Goal: Find specific page/section: Find specific page/section

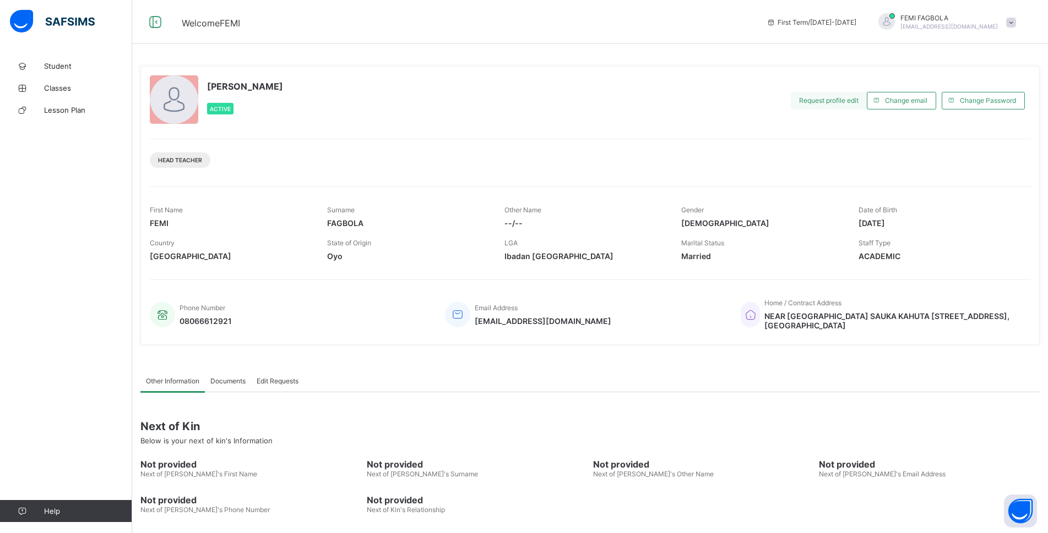
click at [847, 96] on span "Request profile edit" at bounding box center [828, 100] width 59 height 8
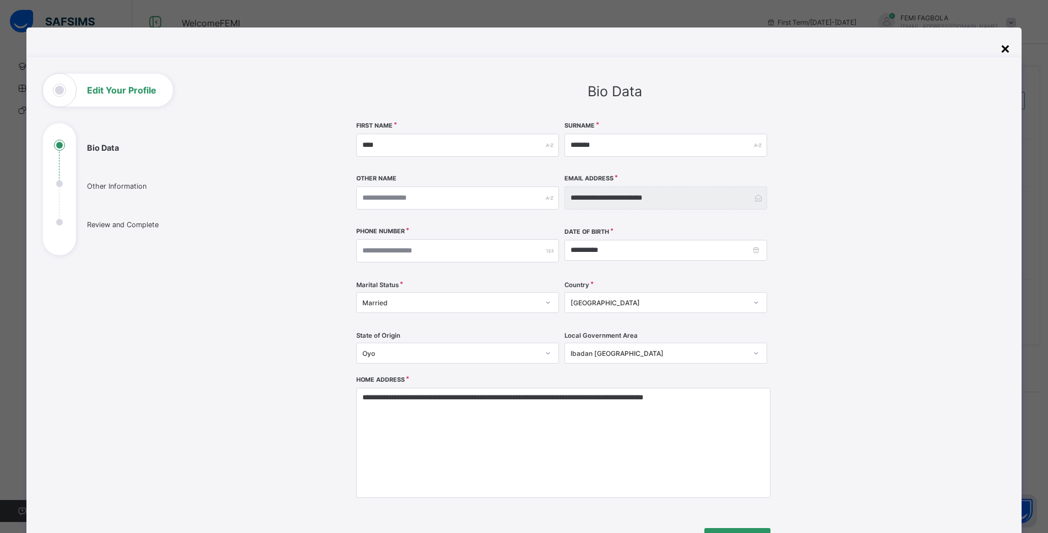
click at [1009, 48] on div "×" at bounding box center [1005, 48] width 10 height 19
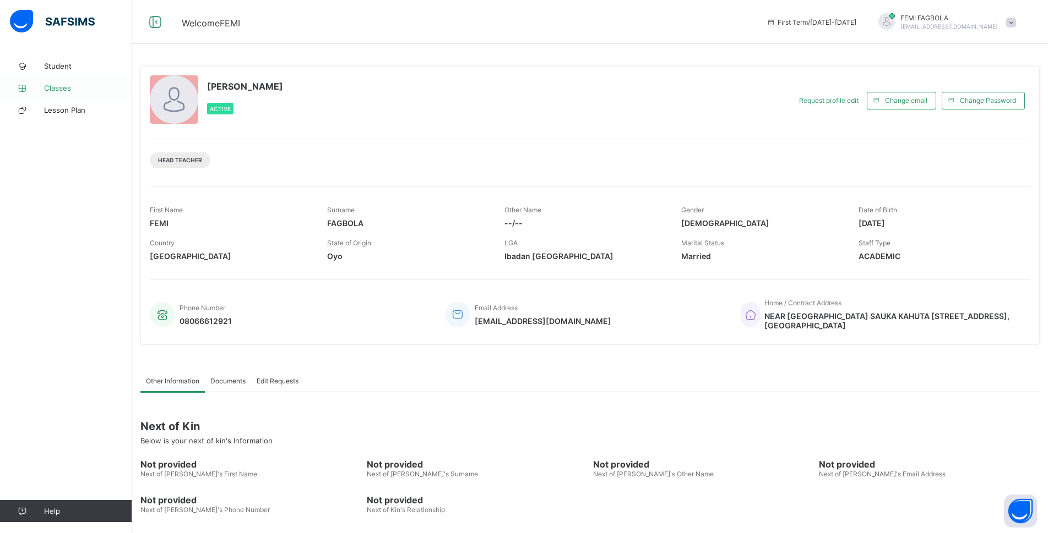
click at [59, 88] on span "Classes" at bounding box center [88, 88] width 88 height 9
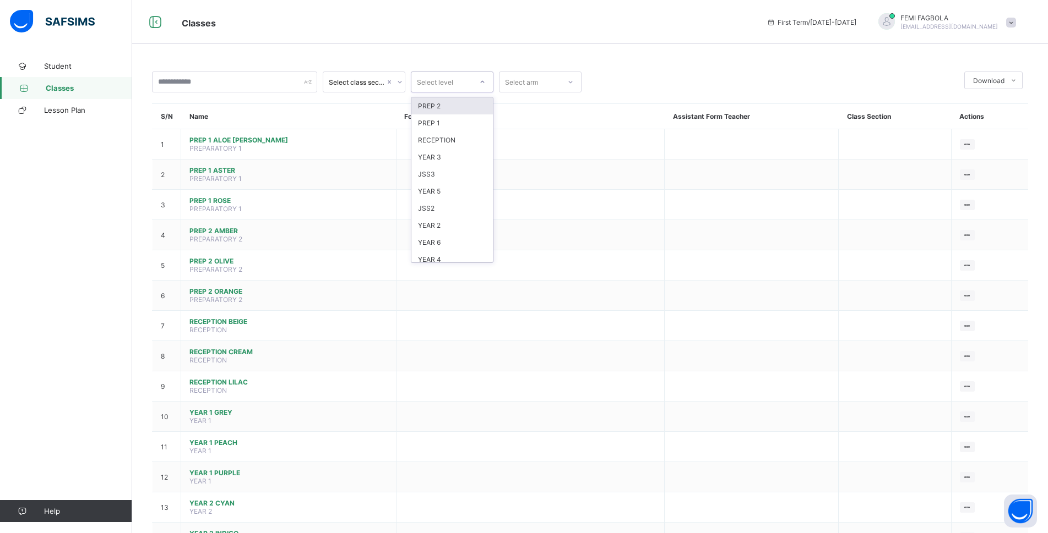
click at [482, 83] on icon at bounding box center [483, 82] width 4 height 2
click at [462, 256] on div "SS3" at bounding box center [451, 254] width 81 height 17
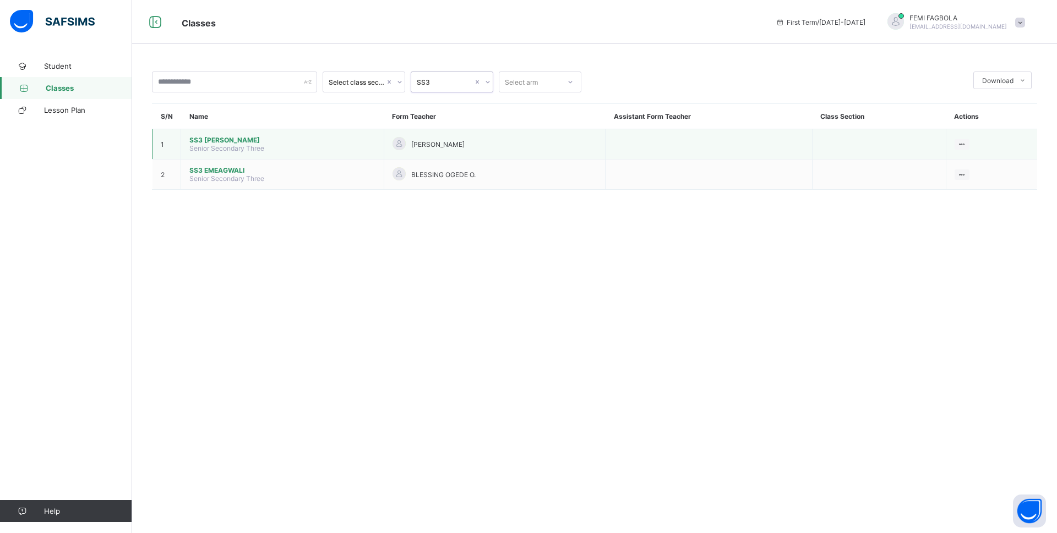
click at [271, 145] on td "SS3 EINSTEIN Senior Secondary Three" at bounding box center [282, 144] width 203 height 30
click at [242, 142] on span "SS3 EINSTEIN" at bounding box center [282, 140] width 186 height 8
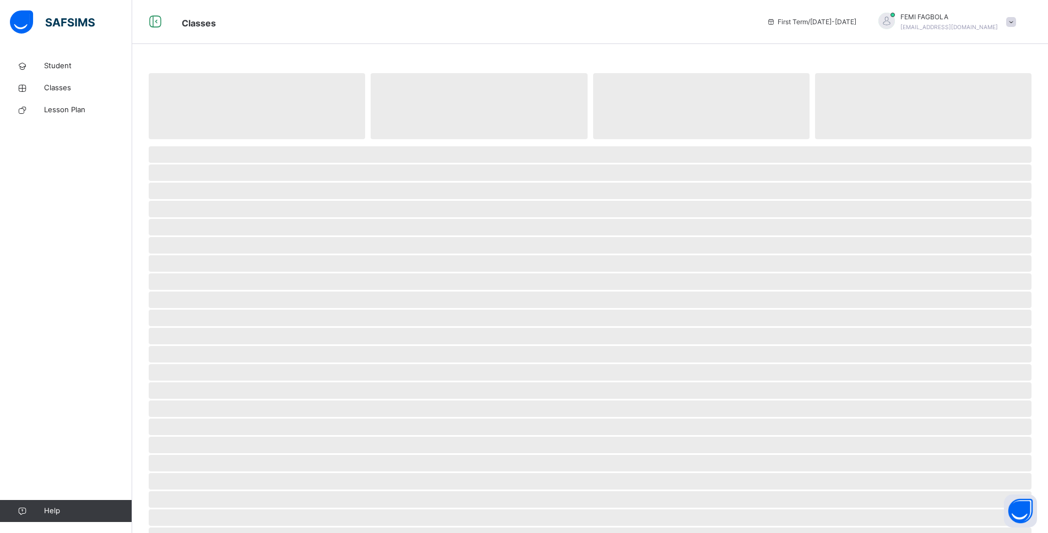
click at [244, 143] on span at bounding box center [590, 142] width 883 height 6
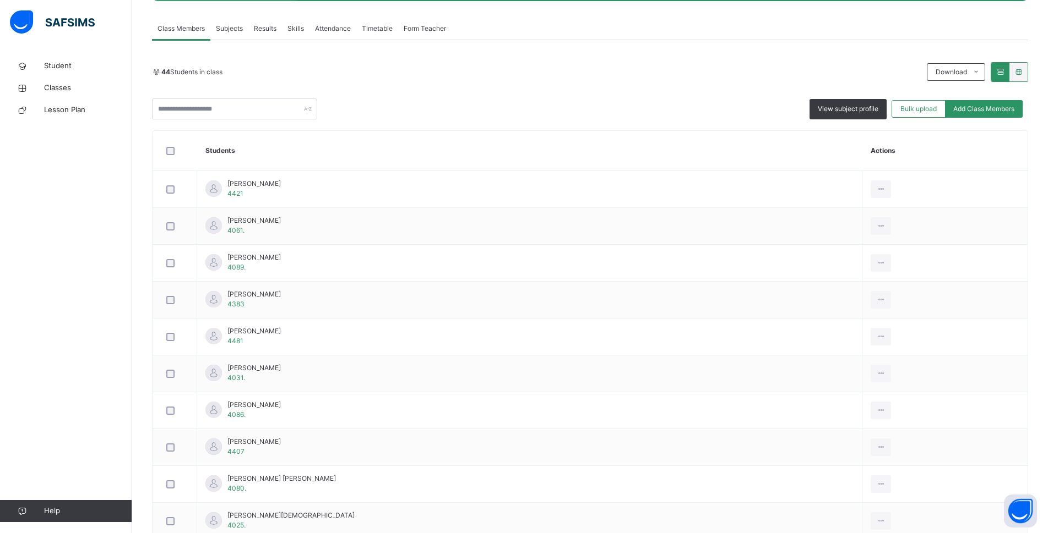
scroll to position [134, 0]
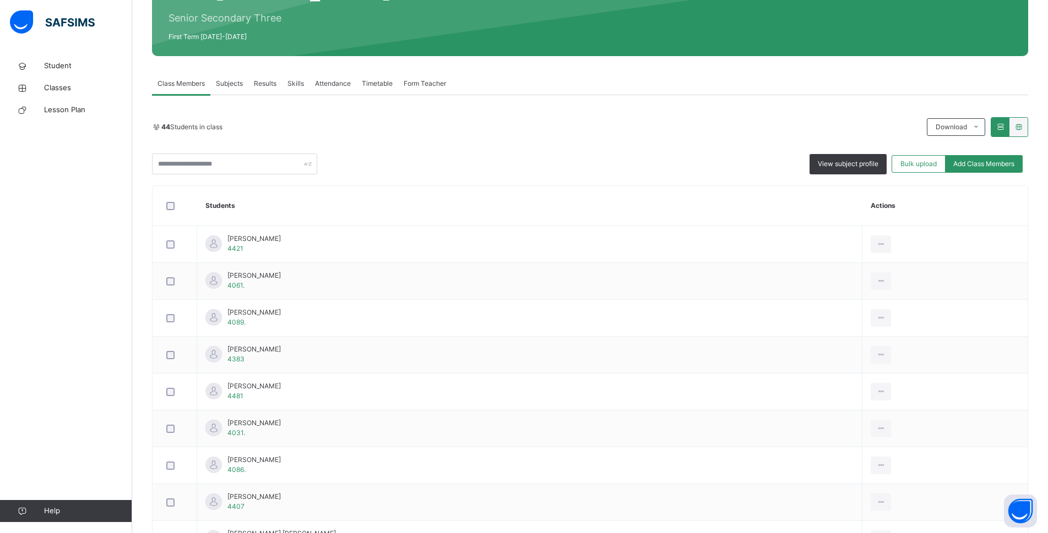
click at [296, 82] on span "Skills" at bounding box center [295, 84] width 17 height 10
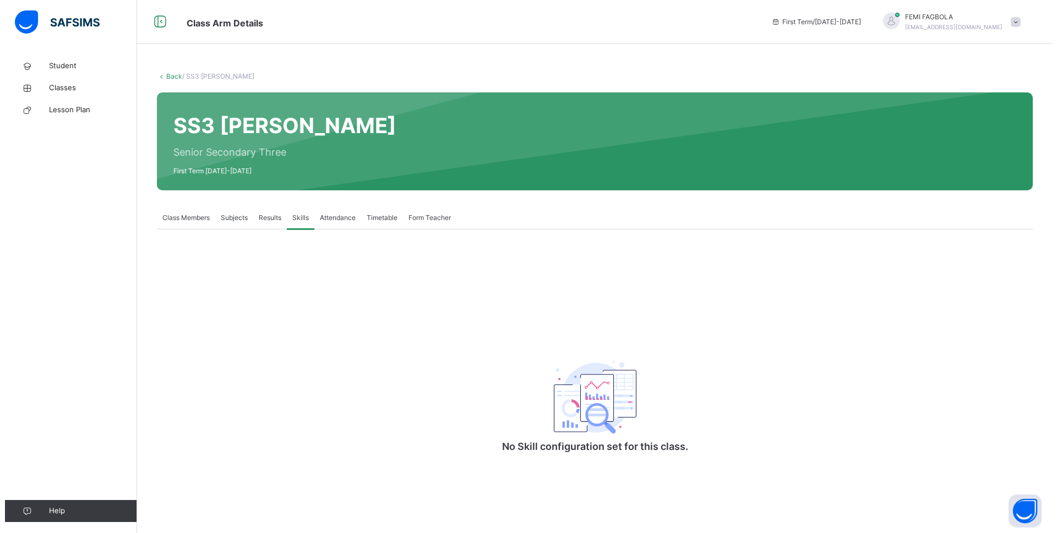
scroll to position [0, 0]
